Goal: Task Accomplishment & Management: Complete application form

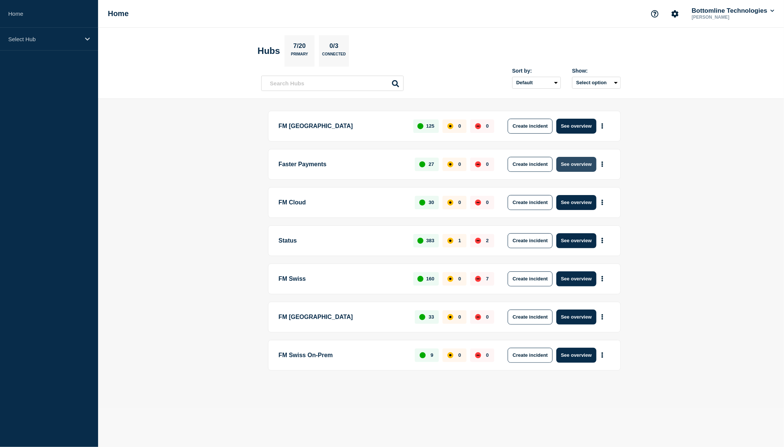
click at [577, 164] on button "See overview" at bounding box center [576, 164] width 40 height 15
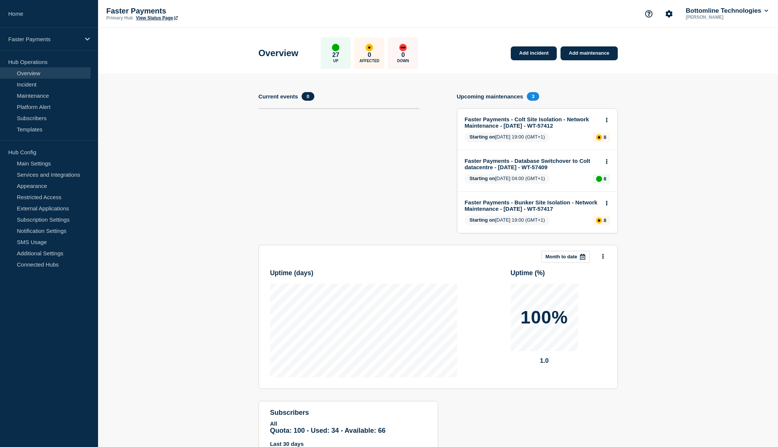
click at [578, 73] on main "Overview 27 Up 0 Affected 0 Down Add incident Add maintenance Add incident Add …" at bounding box center [438, 256] width 680 height 457
click at [34, 98] on link "Maintenance" at bounding box center [45, 95] width 91 height 11
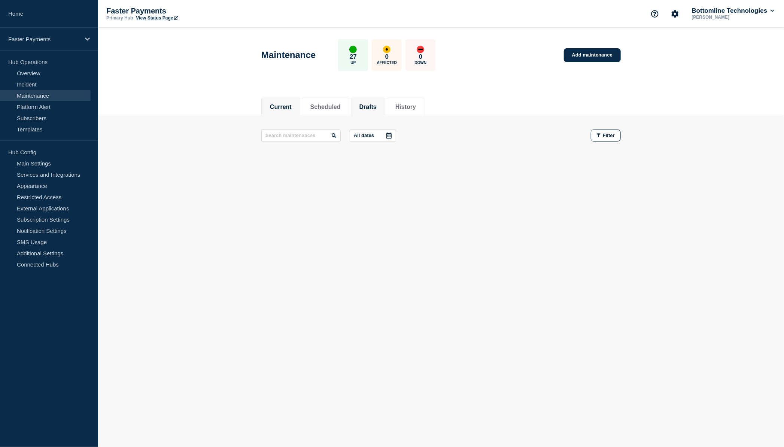
click at [376, 106] on button "Drafts" at bounding box center [367, 107] width 17 height 7
click at [423, 101] on li "History" at bounding box center [406, 107] width 38 height 18
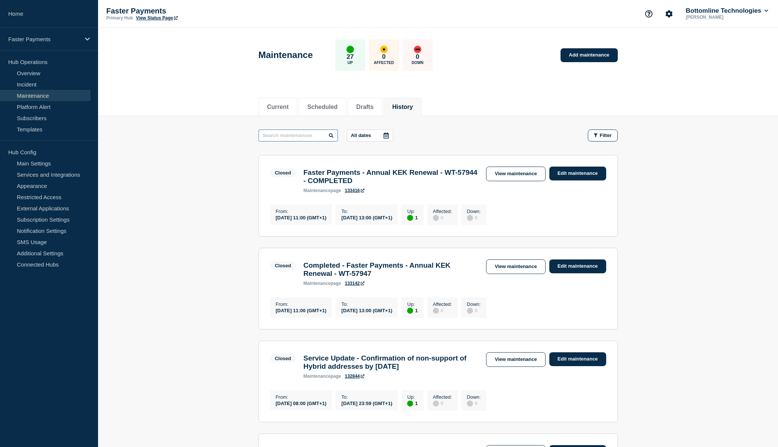
click at [291, 134] on input "text" at bounding box center [298, 135] width 79 height 12
type input "Network"
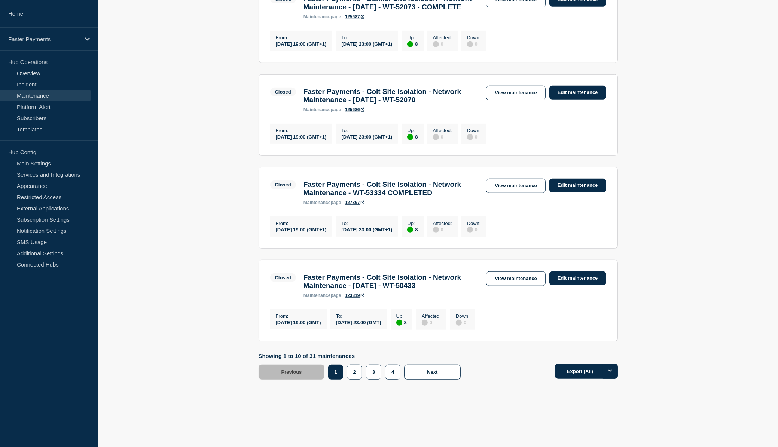
scroll to position [849, 0]
click at [357, 371] on button "2" at bounding box center [354, 371] width 15 height 15
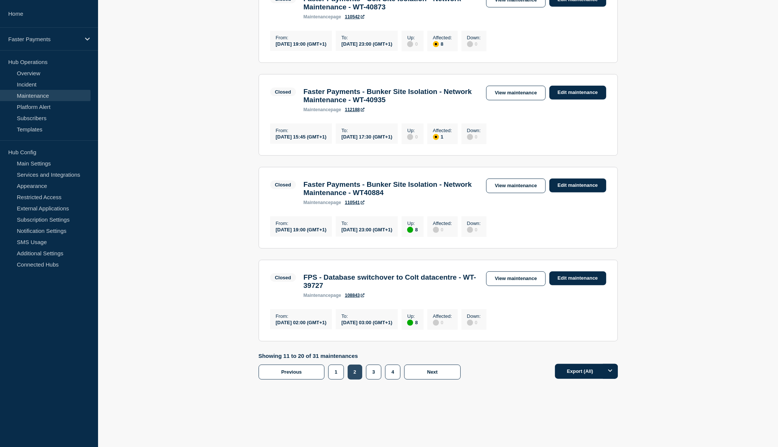
scroll to position [829, 0]
click at [357, 372] on button "2" at bounding box center [355, 371] width 15 height 15
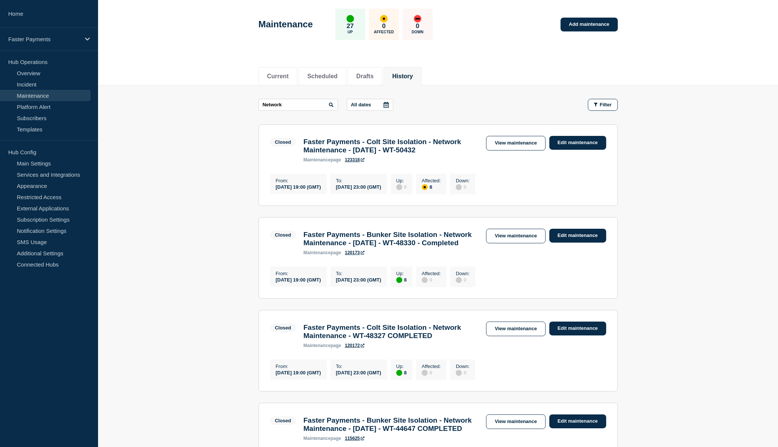
scroll to position [0, 0]
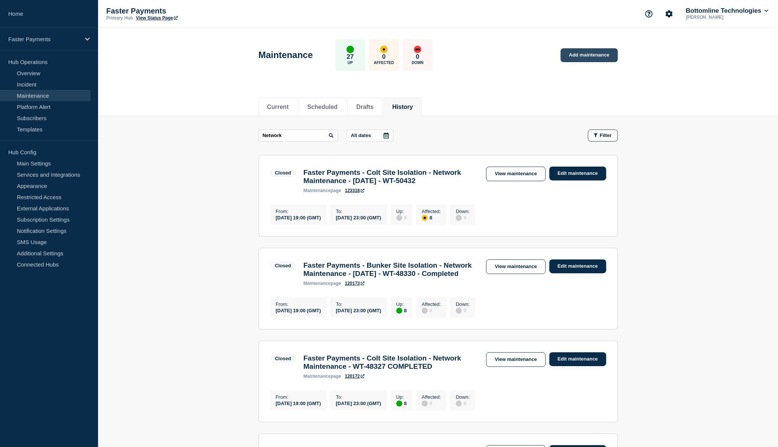
click at [583, 56] on link "Add maintenance" at bounding box center [589, 55] width 57 height 14
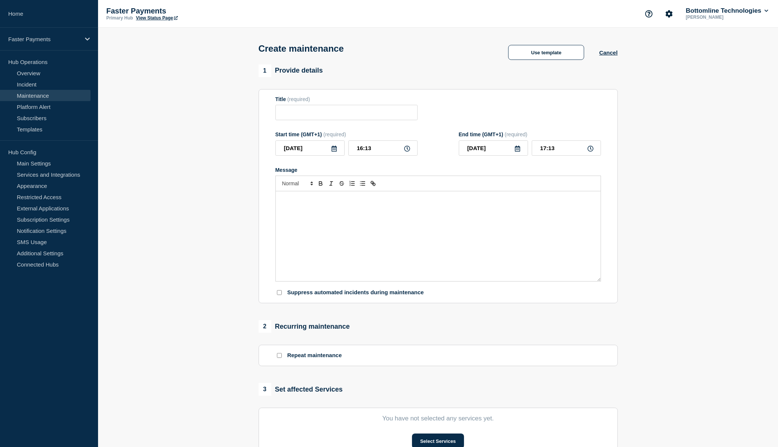
click at [560, 64] on div "Create maintenance Use template Cancel" at bounding box center [438, 46] width 376 height 37
click at [559, 59] on button "Use template" at bounding box center [546, 52] width 76 height 15
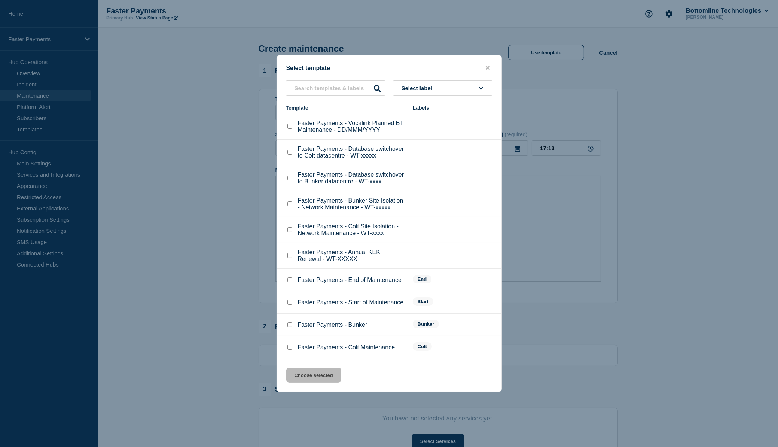
click at [289, 327] on input "Faster Payments - Bunker checkbox" at bounding box center [289, 324] width 5 height 5
checkbox input "true"
click at [310, 382] on button "Choose selected" at bounding box center [313, 374] width 55 height 15
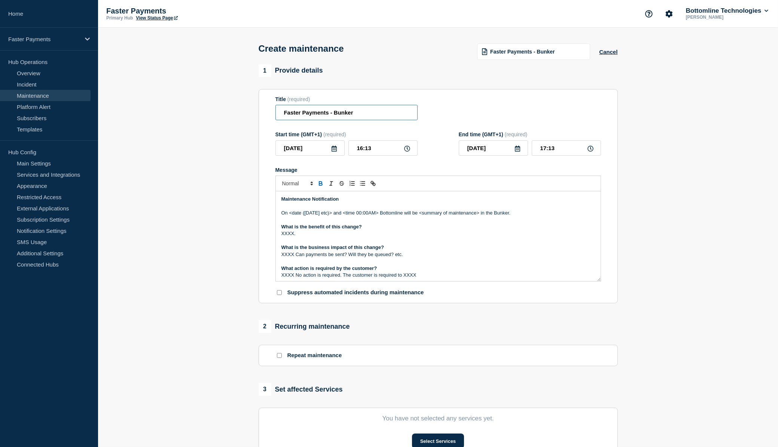
drag, startPoint x: 335, startPoint y: 115, endPoint x: 343, endPoint y: 109, distance: 10.2
click at [337, 114] on input "Faster Payments - Bunker" at bounding box center [346, 112] width 142 height 15
type input "Faster Payments - Network Maintenance - Bunker"
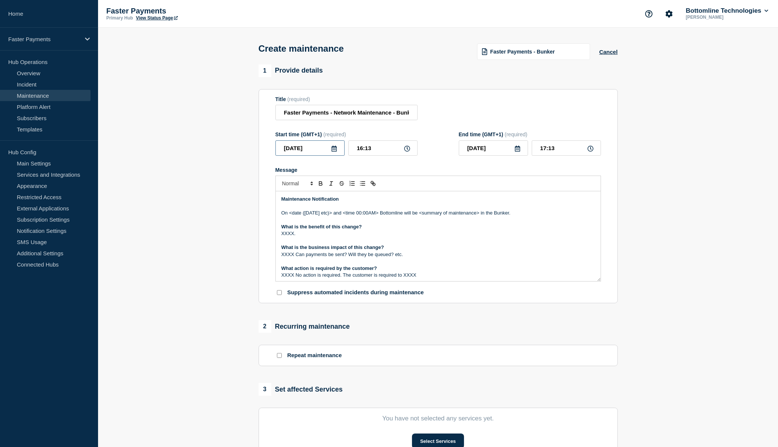
click at [307, 148] on input "[DATE]" at bounding box center [309, 147] width 69 height 15
type input "[DATE]"
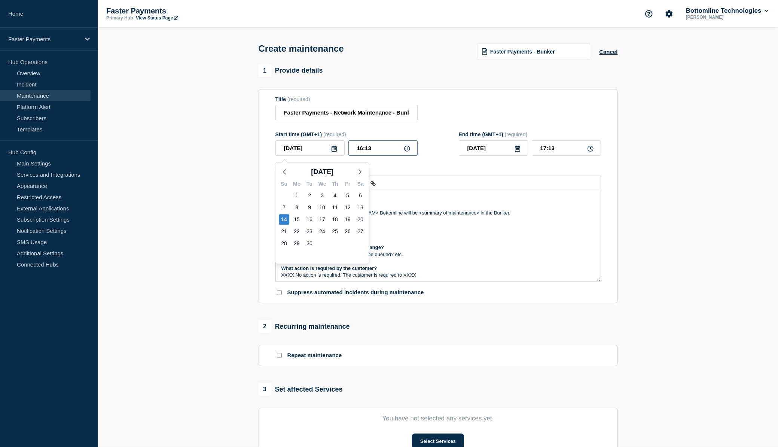
click at [356, 146] on input "16:13" at bounding box center [382, 147] width 69 height 15
type input "06:13"
type input "07:13"
type input "00:13"
type input "01:13"
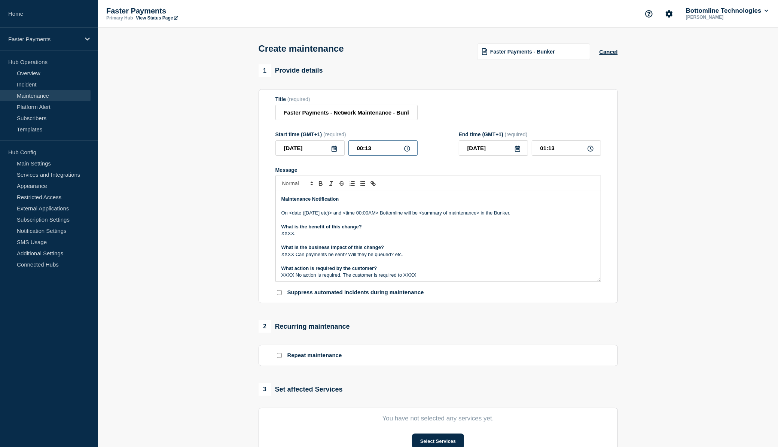
type input "00:33"
type input "01:33"
type input "00:30"
type input "08:30"
click at [289, 216] on p "On <date ([DATE] etc)> and <time 00:00AM> Bottomline will be <summary of mainte…" at bounding box center [438, 213] width 314 height 7
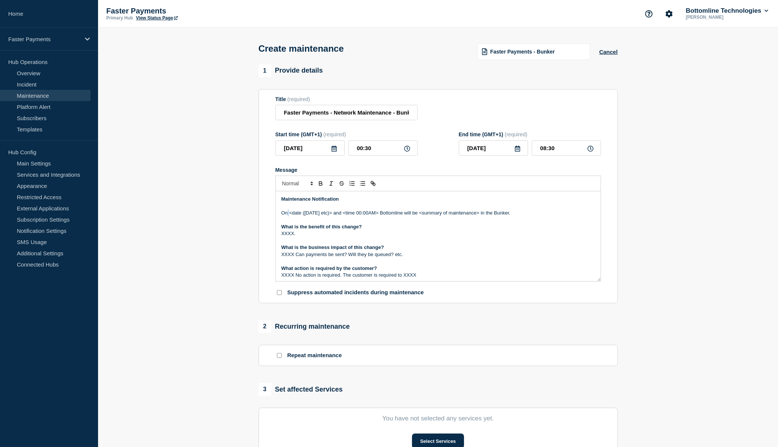
click at [290, 216] on p "On <date ([DATE] etc)> and <time 00:00AM> Bottomline will be <summary of mainte…" at bounding box center [438, 213] width 314 height 7
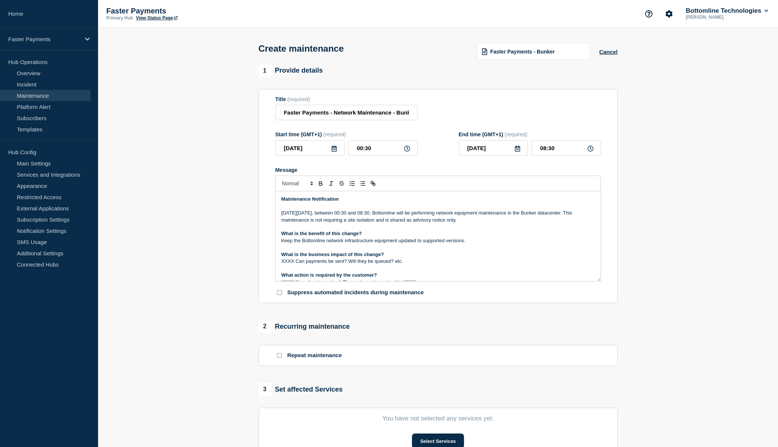
click at [306, 222] on p "[DATE][DATE], between 00:30 and 08:30, Bottomline will be performing network eq…" at bounding box center [438, 217] width 314 height 14
drag, startPoint x: 306, startPoint y: 222, endPoint x: 494, endPoint y: 225, distance: 188.6
click at [494, 223] on p "[DATE][DATE], between 00:30 and 08:30, Bottomline will be performing network eq…" at bounding box center [438, 217] width 314 height 14
copy p "This maintenance is not requiring a site isolation and is shared as advisory no…"
click at [319, 264] on p "XXXX Can payments be sent? Will they be queued? etc." at bounding box center [438, 261] width 314 height 7
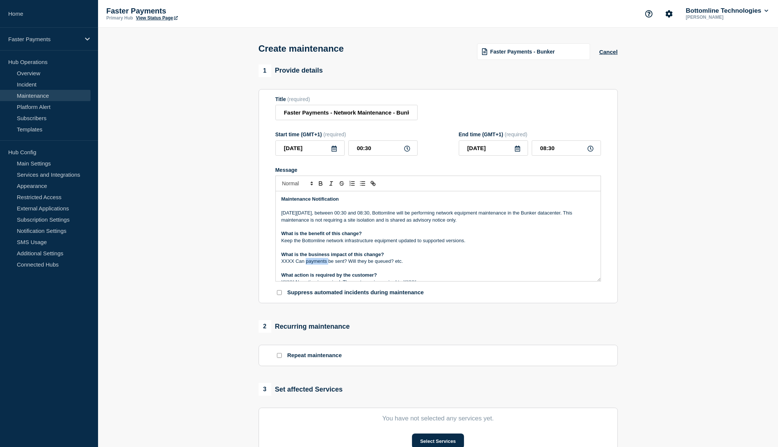
click at [319, 264] on p "XXXX Can payments be sent? Will they be queued? etc." at bounding box center [438, 261] width 314 height 7
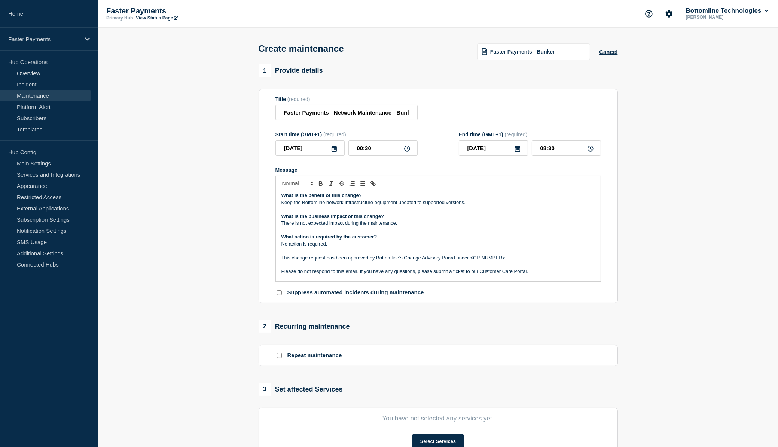
scroll to position [45, 0]
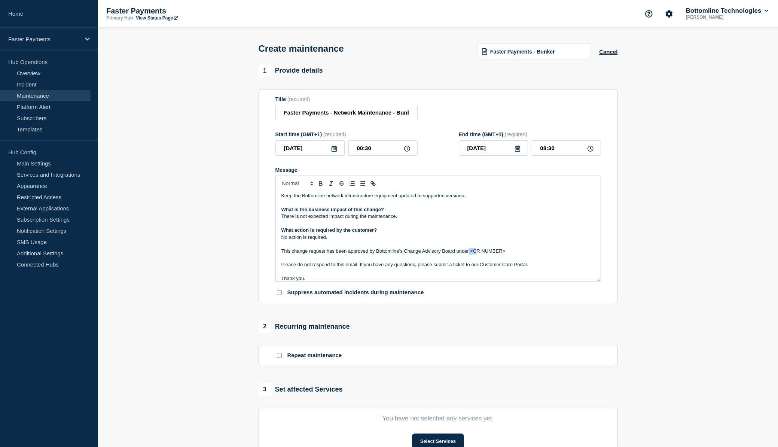
drag, startPoint x: 469, startPoint y: 251, endPoint x: 476, endPoint y: 254, distance: 8.2
click at [476, 254] on p "This change request has been approved by Bottomline’s Change Advisory Board und…" at bounding box center [438, 251] width 314 height 7
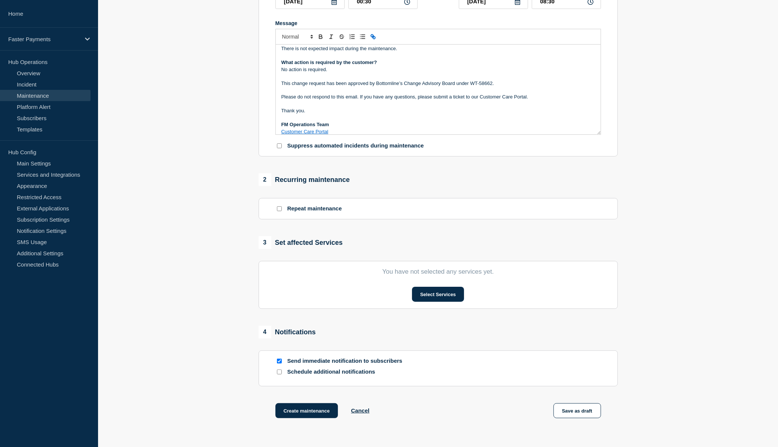
scroll to position [150, 0]
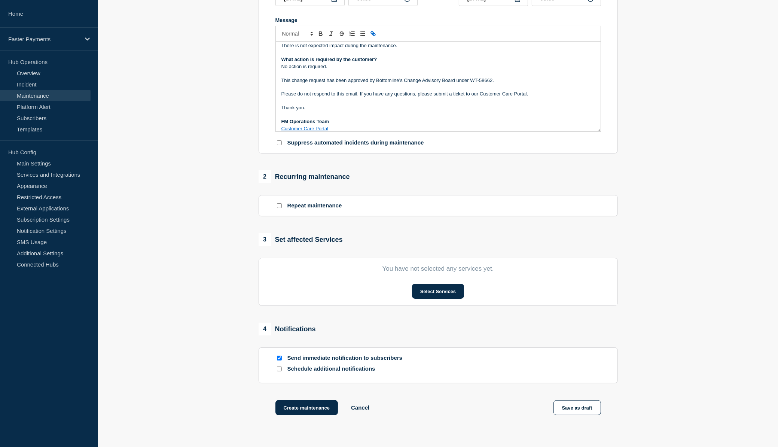
click at [450, 286] on section "You have not selected any services yet. Select Services" at bounding box center [438, 282] width 359 height 48
click at [454, 292] on button "Select Services" at bounding box center [438, 291] width 52 height 15
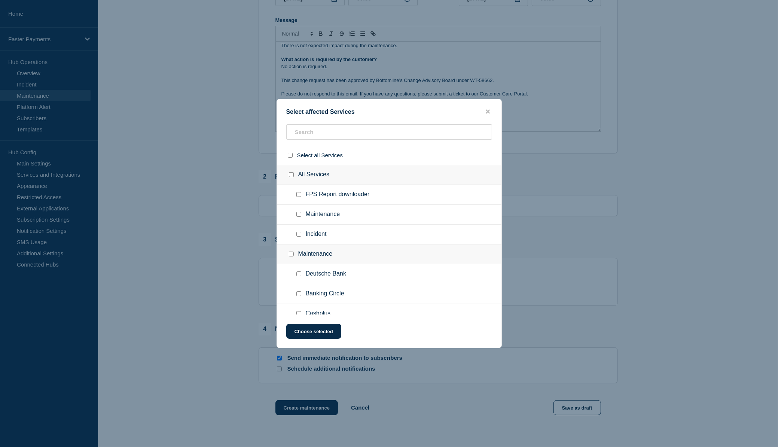
click at [300, 216] on input "Maintenance checkbox" at bounding box center [298, 214] width 5 height 5
checkbox input "true"
click at [328, 333] on button "Choose selected" at bounding box center [313, 331] width 55 height 15
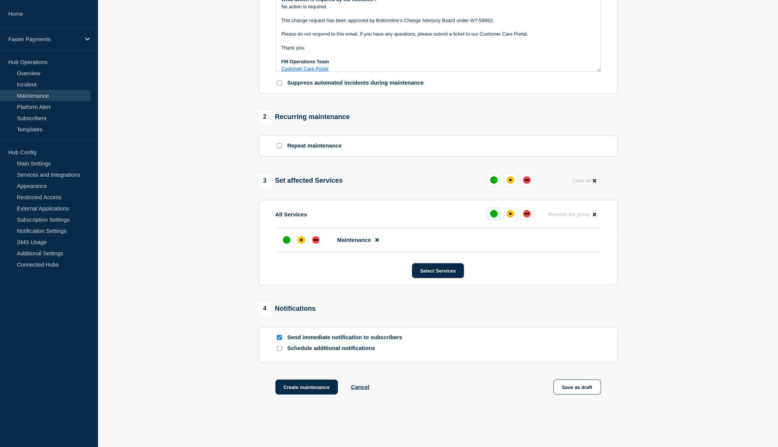
click at [492, 220] on button at bounding box center [493, 213] width 13 height 13
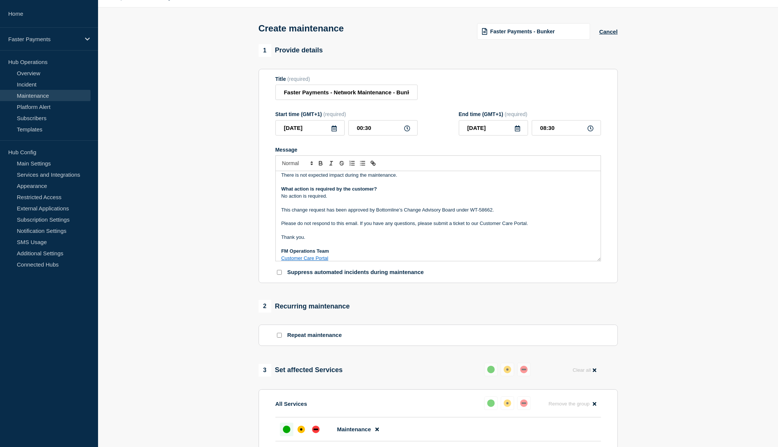
scroll to position [0, 0]
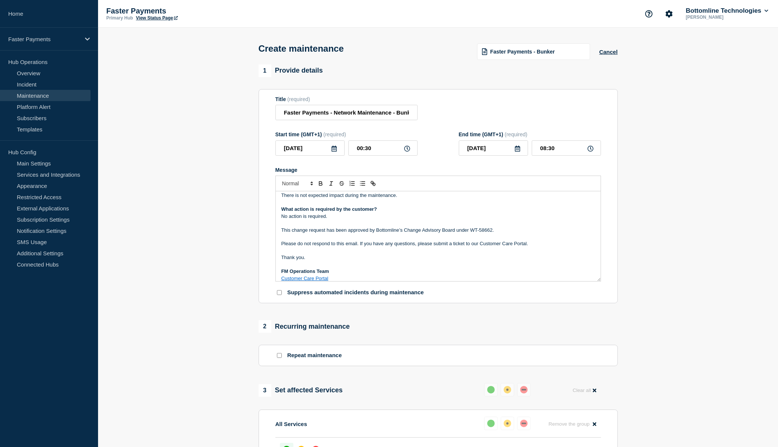
click at [468, 234] on p "This change request has been approved by Bottomline’s Change Advisory Board und…" at bounding box center [438, 230] width 314 height 7
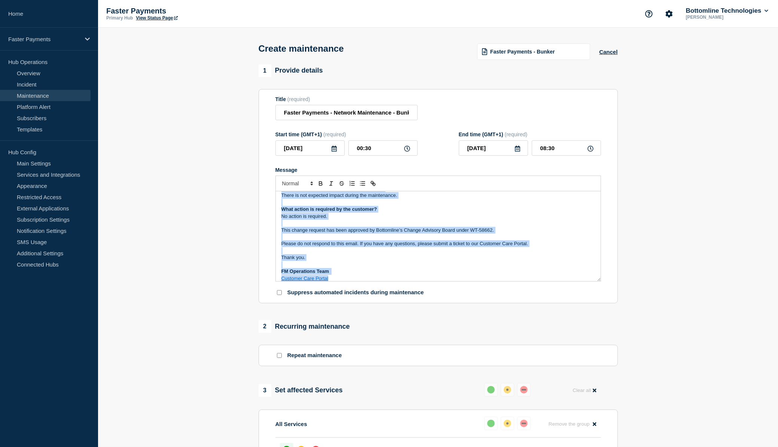
copy div "Maintenance Notification [DATE][DATE], between 00:30 and 08:30, Bottomline will…"
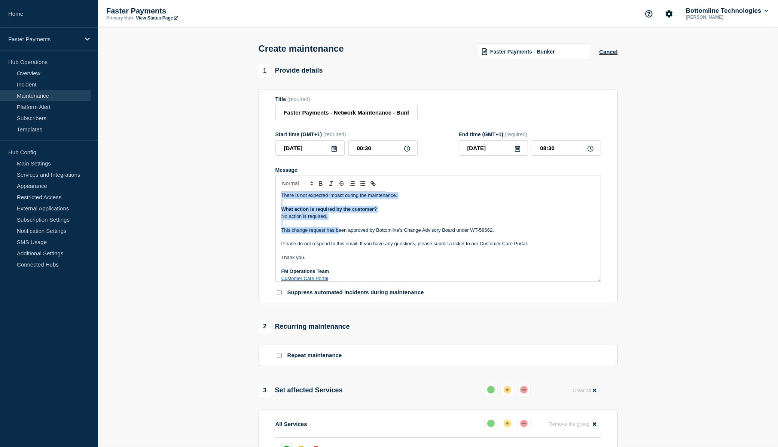
click at [338, 231] on p "This change request has been approved by Bottomline’s Change Advisory Board und…" at bounding box center [438, 230] width 314 height 7
click at [329, 217] on p "No action is required." at bounding box center [438, 216] width 314 height 7
click at [511, 232] on p "This change request has been approved by Bottomline’s Change Advisory Board und…" at bounding box center [438, 230] width 314 height 7
copy div "Maintenance Notification [DATE][DATE], between 00:30 and 08:30, Bottomline will…"
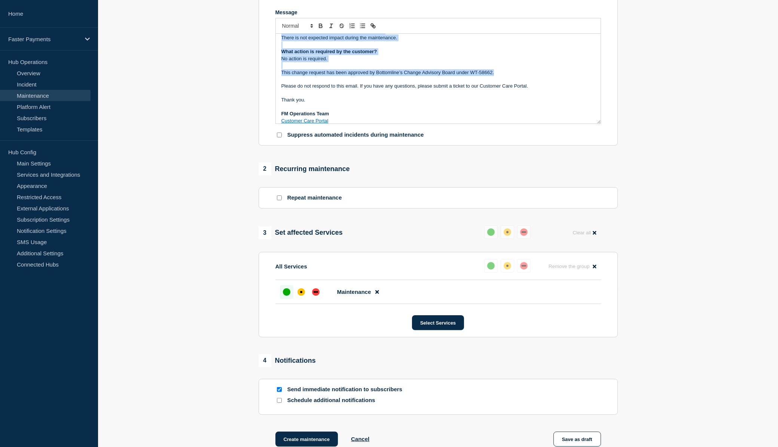
scroll to position [247, 0]
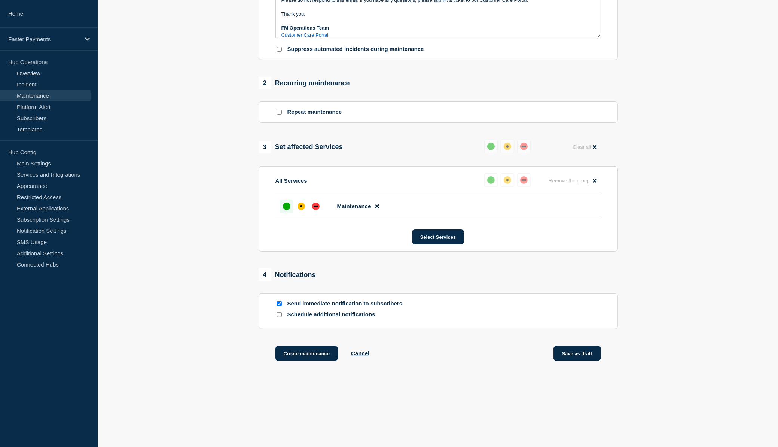
click at [592, 360] on button "Save as draft" at bounding box center [577, 353] width 48 height 15
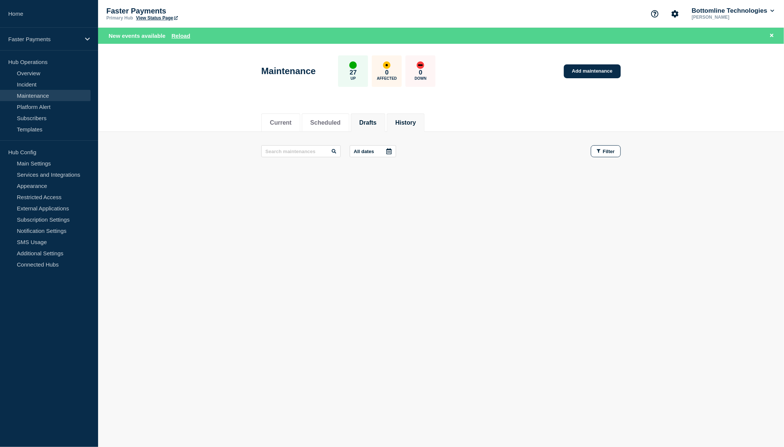
click at [416, 120] on button "History" at bounding box center [405, 122] width 21 height 7
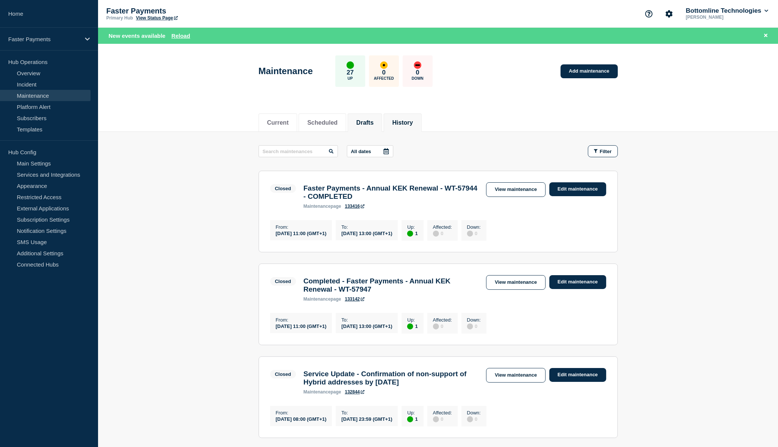
click at [376, 126] on li "Drafts" at bounding box center [365, 122] width 34 height 18
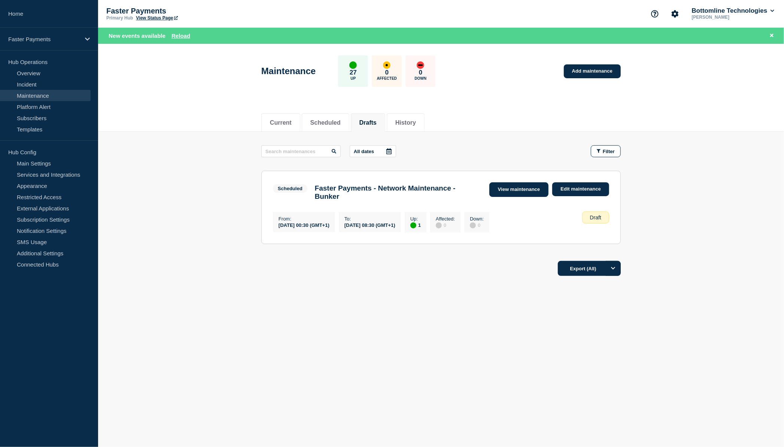
click at [530, 191] on link "View maintenance" at bounding box center [518, 189] width 59 height 15
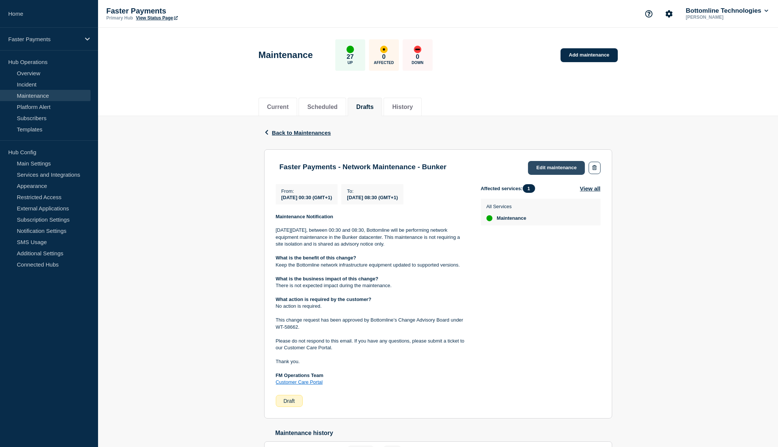
click at [546, 166] on link "Edit maintenance" at bounding box center [556, 168] width 57 height 14
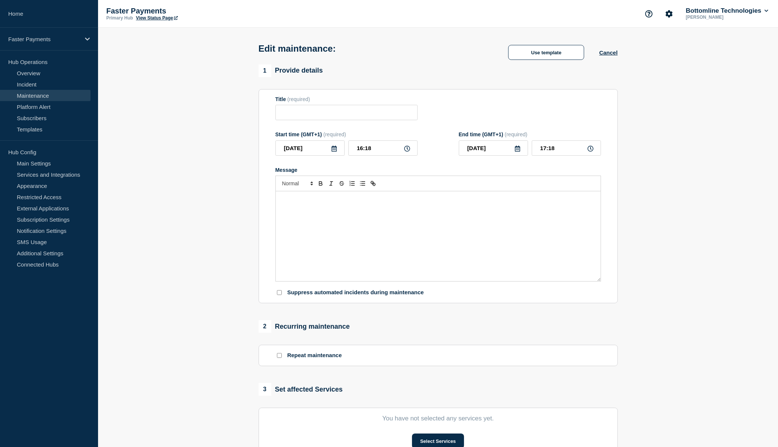
type input "Faster Payments - Network Maintenance - Bunker"
type input "[DATE]"
type input "00:30"
type input "[DATE]"
type input "08:30"
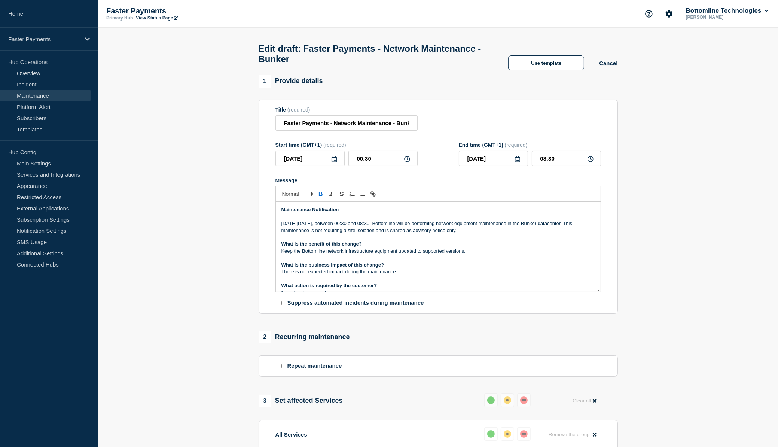
click at [355, 232] on p "[DATE][DATE], between 00:30 and 08:30, Bottomline will be performing network eq…" at bounding box center [438, 227] width 314 height 14
click at [447, 254] on p "Keep the Bottomline network infrastructure equipment updated to supported versi…" at bounding box center [438, 251] width 314 height 7
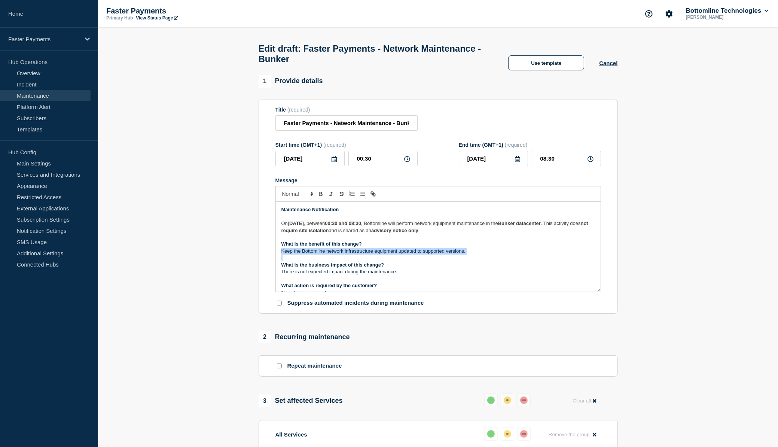
click at [447, 254] on p "Keep the Bottomline network infrastructure equipment updated to supported versi…" at bounding box center [438, 251] width 314 height 7
click at [369, 275] on p "There is not expected impact during the maintenance." at bounding box center [438, 271] width 314 height 7
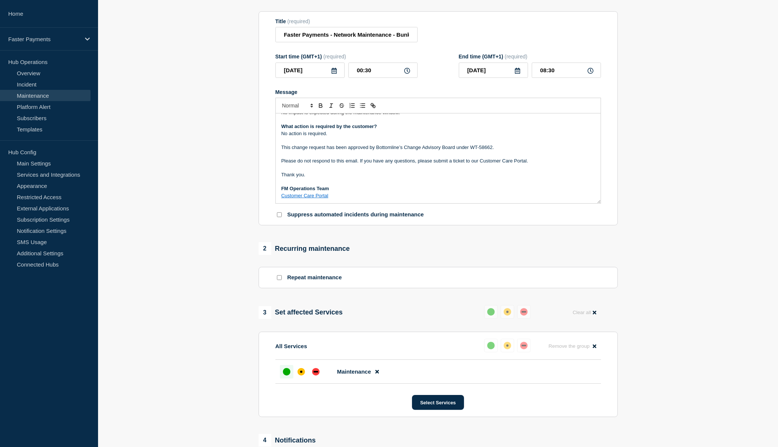
scroll to position [222, 0]
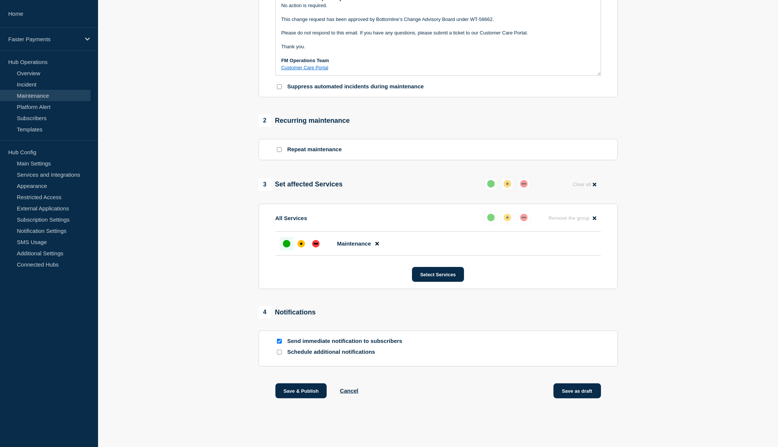
click at [581, 387] on button "Save as draft" at bounding box center [577, 390] width 48 height 15
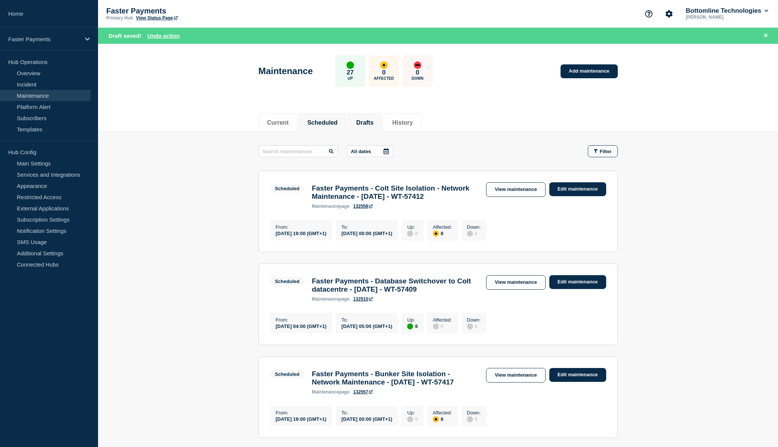
click at [373, 119] on button "Drafts" at bounding box center [364, 122] width 17 height 7
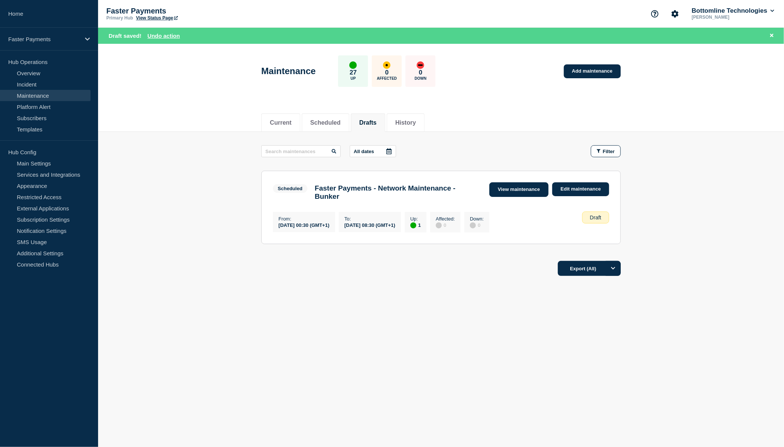
click at [522, 191] on link "View maintenance" at bounding box center [518, 189] width 59 height 15
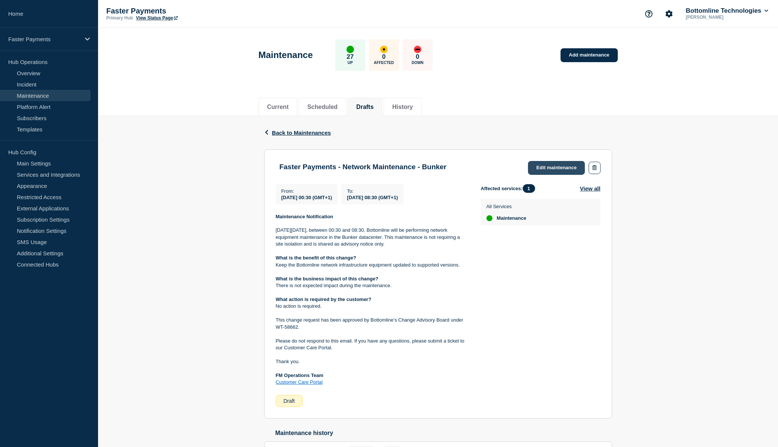
click at [574, 165] on link "Edit maintenance" at bounding box center [556, 168] width 57 height 14
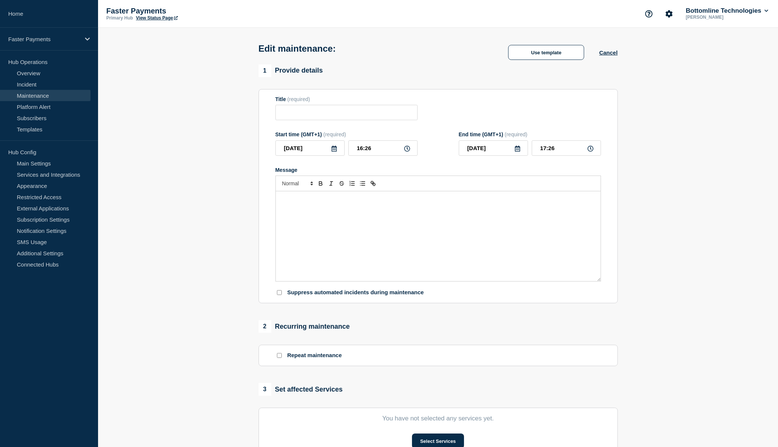
type input "Faster Payments - Network Maintenance - Bunker"
type input "[DATE]"
type input "00:30"
type input "[DATE]"
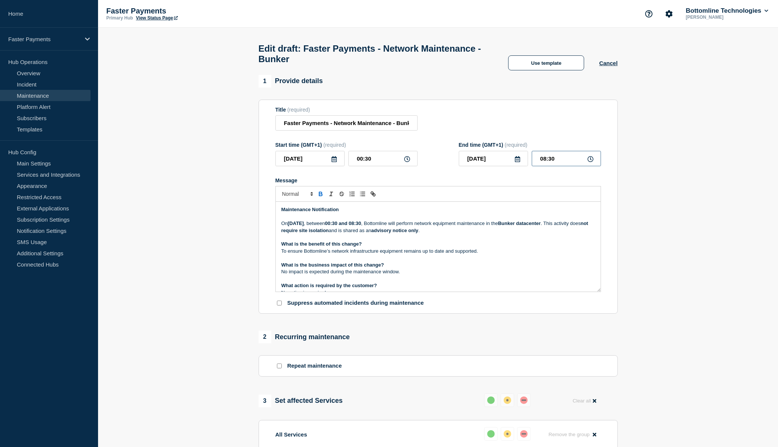
click at [539, 160] on input "08:30" at bounding box center [566, 158] width 69 height 15
type input "07:30"
click at [361, 226] on strong "00:30 and 08:30" at bounding box center [343, 223] width 36 height 6
drag, startPoint x: 401, startPoint y: 229, endPoint x: 442, endPoint y: 181, distance: 63.2
click at [361, 226] on strong "00:30 and 08:30" at bounding box center [343, 223] width 36 height 6
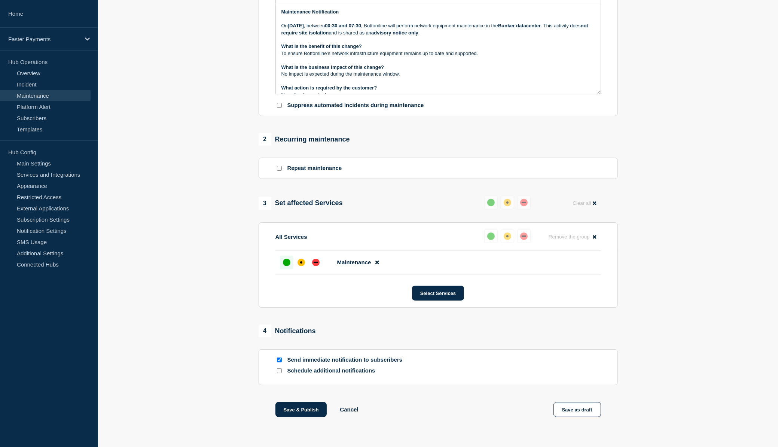
scroll to position [185, 0]
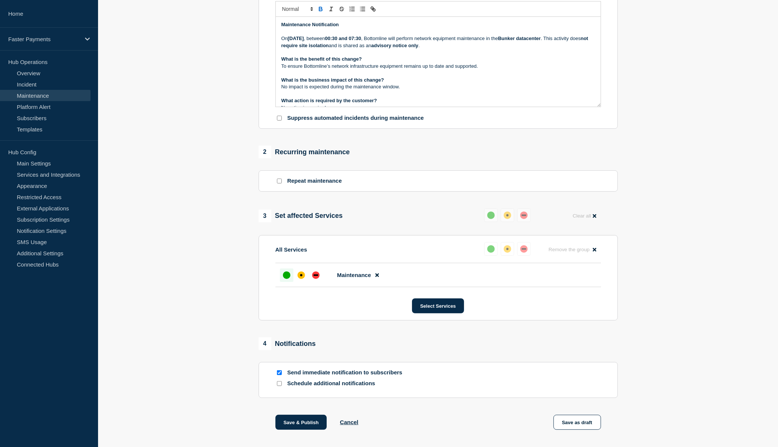
click at [292, 386] on p "Schedule additional notifications" at bounding box center [347, 383] width 120 height 7
click at [280, 386] on input "Schedule additional notifications" at bounding box center [279, 383] width 5 height 5
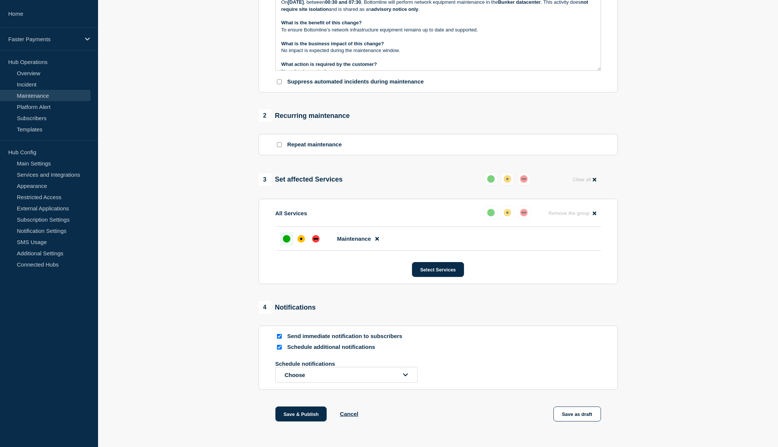
scroll to position [251, 0]
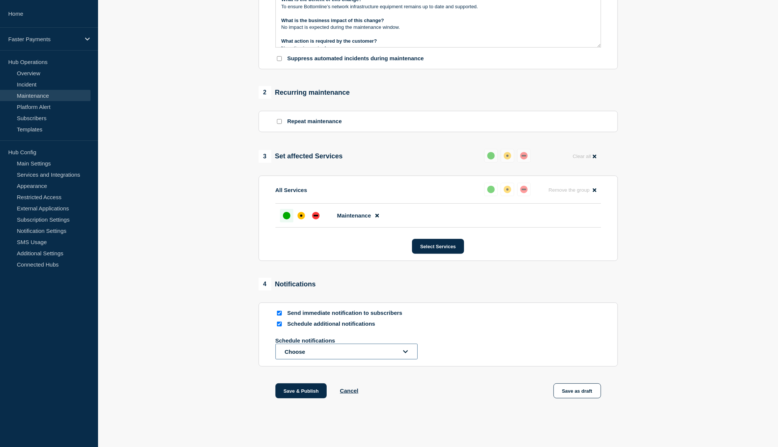
click at [325, 354] on button "Choose" at bounding box center [346, 352] width 142 height 16
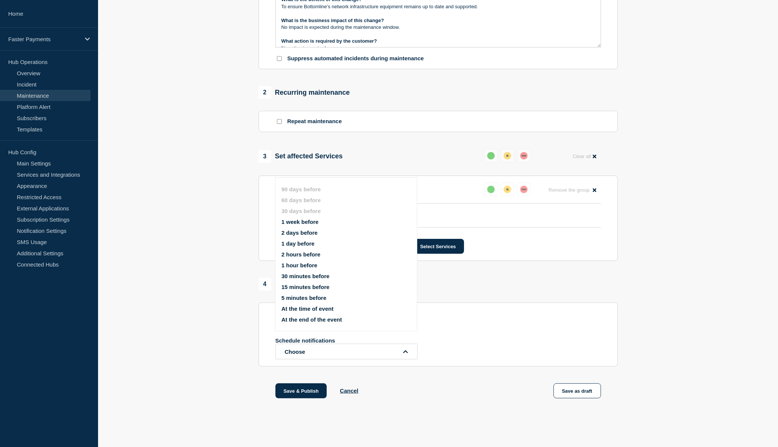
drag, startPoint x: 519, startPoint y: 330, endPoint x: 515, endPoint y: 330, distance: 4.5
click at [519, 330] on div "Schedule additional notifications Schedule notifications Choose 90 days before …" at bounding box center [438, 339] width 326 height 39
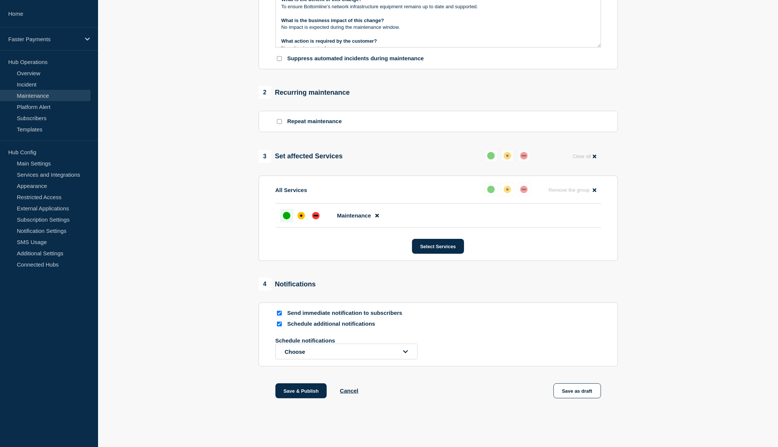
click at [276, 325] on div at bounding box center [278, 323] width 7 height 7
click at [277, 325] on input "Schedule additional notifications" at bounding box center [279, 323] width 5 height 5
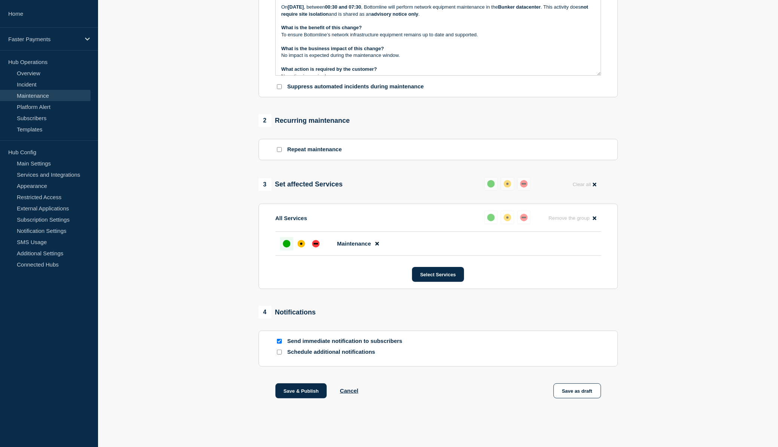
scroll to position [222, 0]
click at [331, 351] on p "Schedule additional notifications" at bounding box center [347, 351] width 120 height 7
click at [278, 353] on input "Schedule additional notifications" at bounding box center [279, 352] width 5 height 5
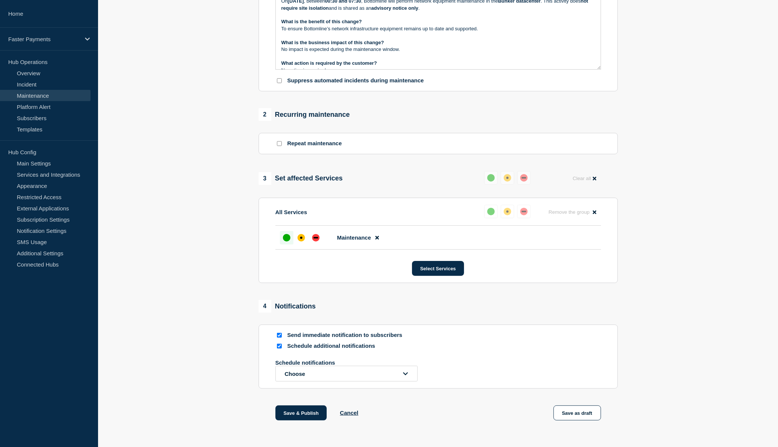
click at [316, 366] on p "Schedule notifications" at bounding box center [335, 362] width 120 height 6
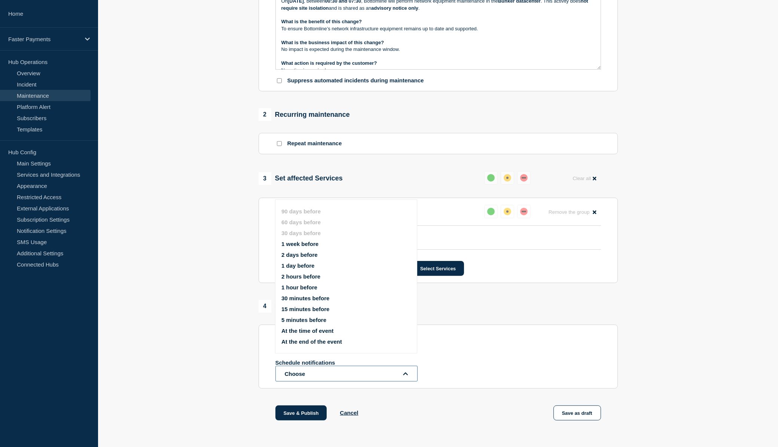
click at [318, 378] on button "Choose" at bounding box center [346, 374] width 142 height 16
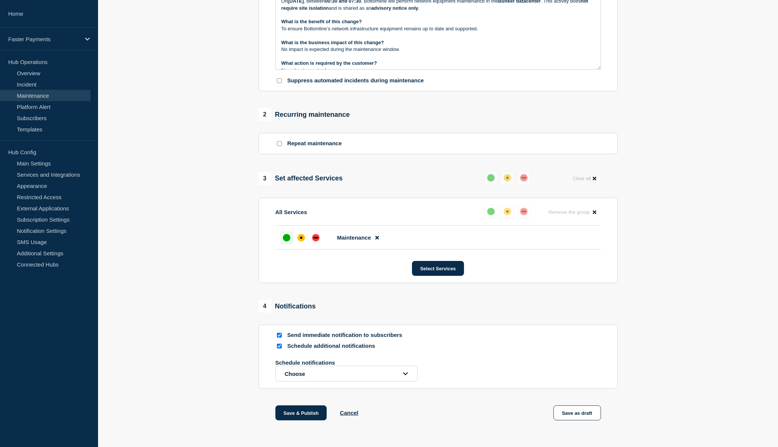
click at [274, 353] on section "Send immediate notification to subscribers Schedule additional notifications Sc…" at bounding box center [438, 356] width 359 height 64
click at [277, 348] on input "Schedule additional notifications" at bounding box center [279, 346] width 5 height 5
checkbox input "false"
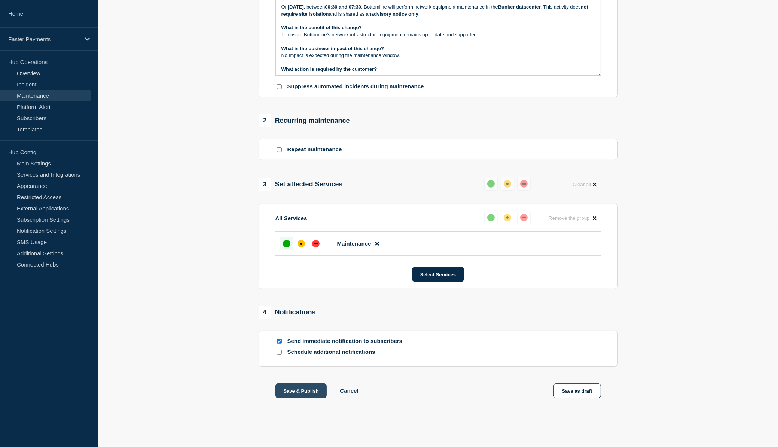
click at [304, 391] on button "Save & Publish" at bounding box center [301, 390] width 52 height 15
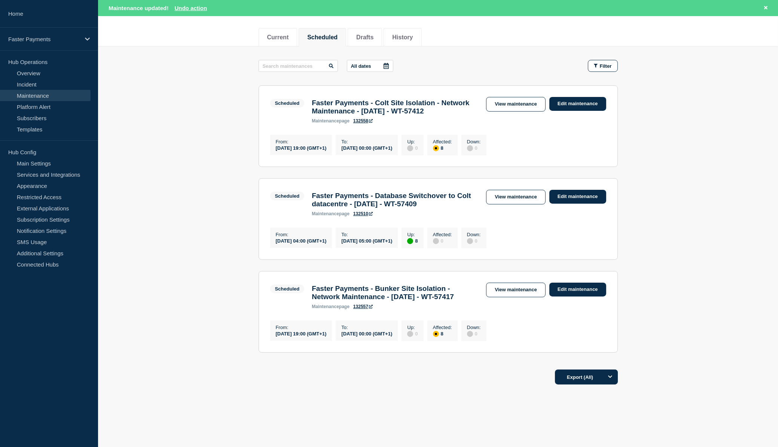
scroll to position [123, 0]
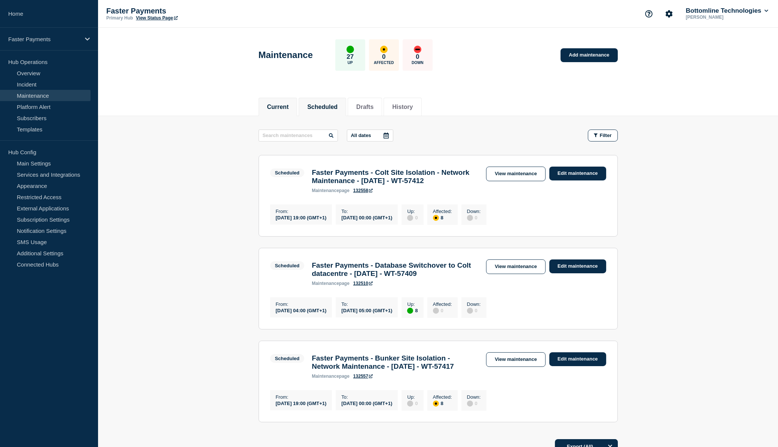
click at [284, 109] on button "Current" at bounding box center [278, 107] width 22 height 7
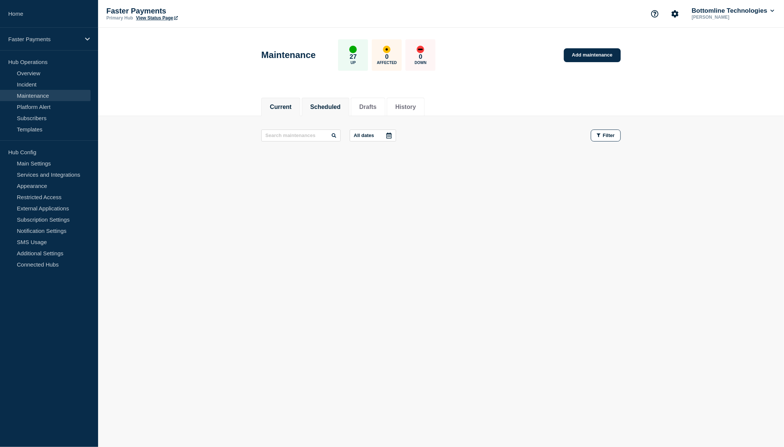
click at [331, 109] on button "Scheduled" at bounding box center [325, 107] width 30 height 7
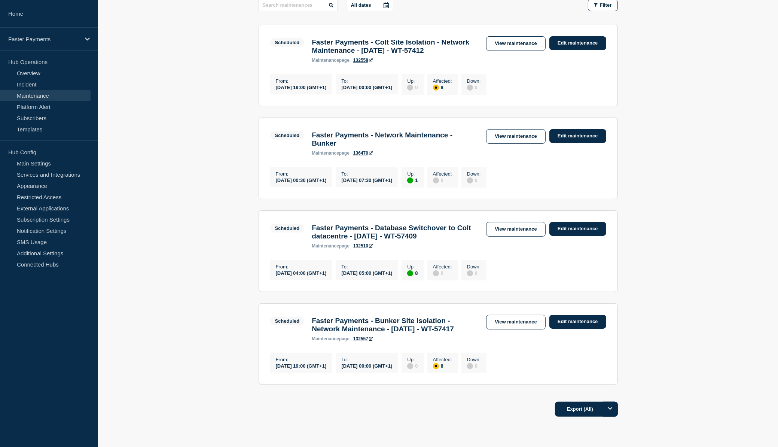
scroll to position [129, 0]
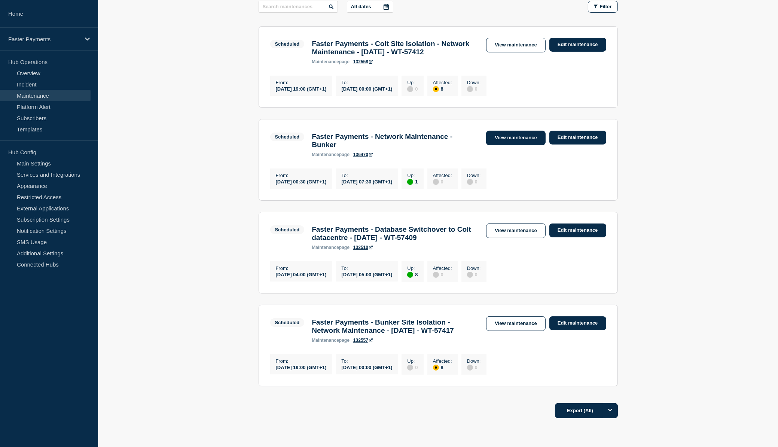
click at [514, 145] on link "View maintenance" at bounding box center [515, 138] width 59 height 15
